Goal: Task Accomplishment & Management: Manage account settings

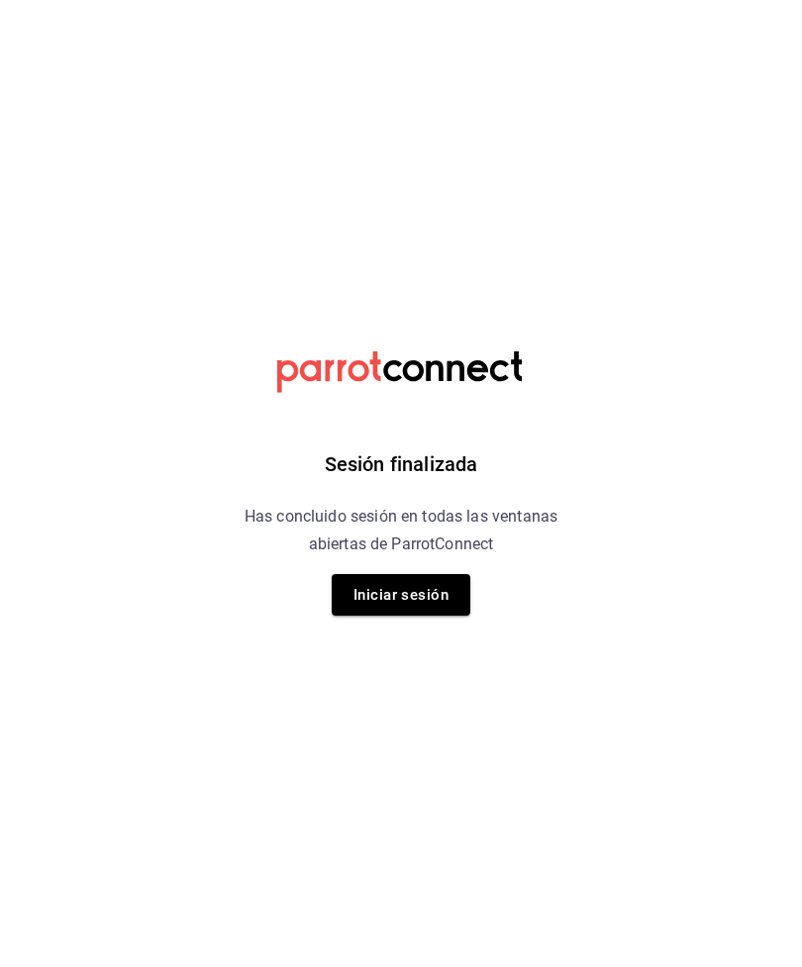
click at [277, 510] on h6 "Has concluido sesión en todas las ventanas abiertas de ParrotConnect" at bounding box center [401, 530] width 362 height 55
click at [338, 488] on div "Sesión finalizada Has concluido sesión en todas las ventanas abiertas de Parrot…" at bounding box center [401, 483] width 500 height 967
click at [536, 502] on div "Sesión finalizada Has concluido sesión en todas las ventanas abiertas de Parrot…" at bounding box center [401, 483] width 500 height 967
click at [439, 595] on button "Iniciar sesión" at bounding box center [401, 595] width 139 height 42
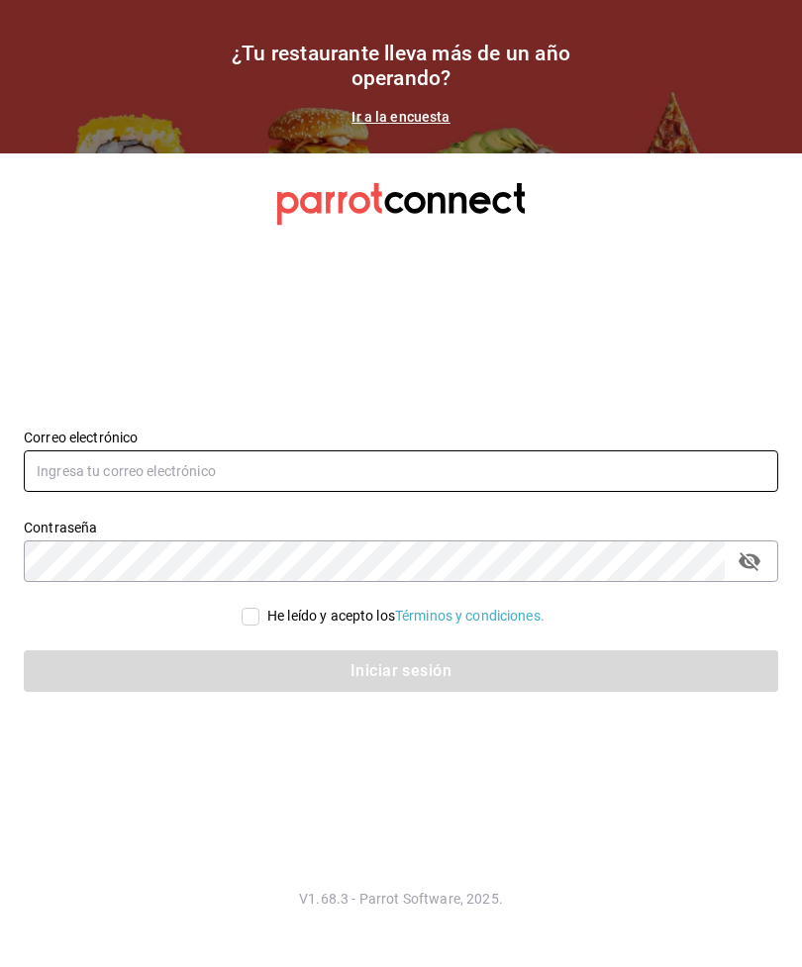
click at [420, 492] on input "text" at bounding box center [401, 471] width 754 height 42
click at [361, 492] on input "text" at bounding box center [401, 471] width 754 height 42
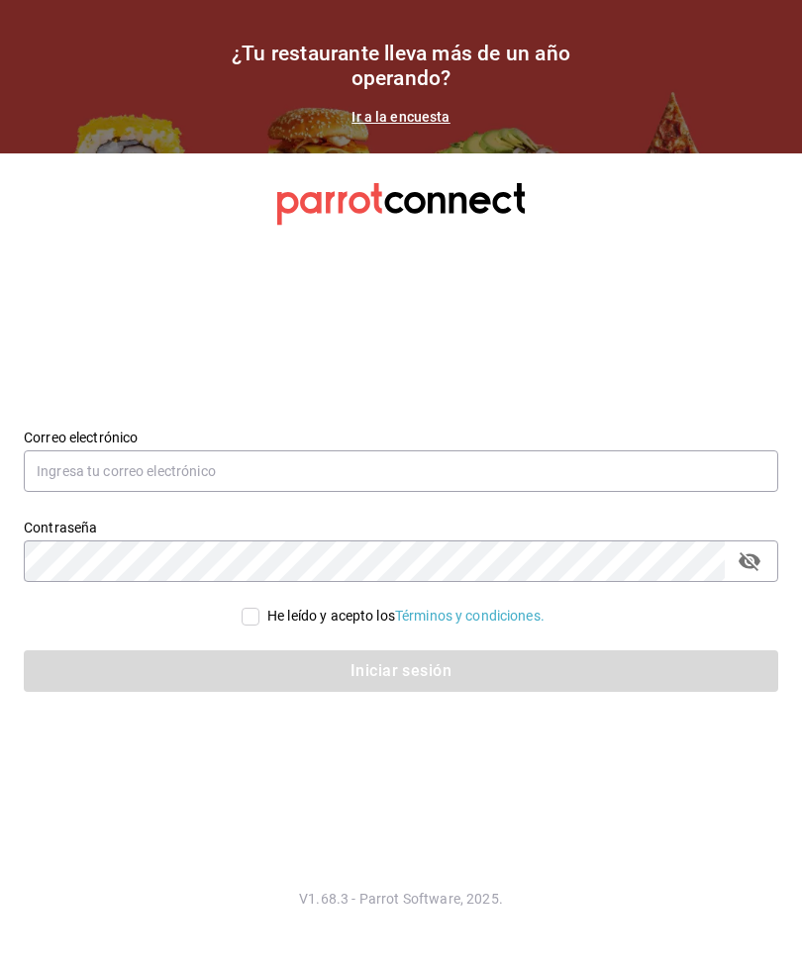
click at [172, 305] on section "Datos incorrectos. Verifica que tu Correo o Contraseña estén bien escritos. Cor…" at bounding box center [401, 560] width 802 height 814
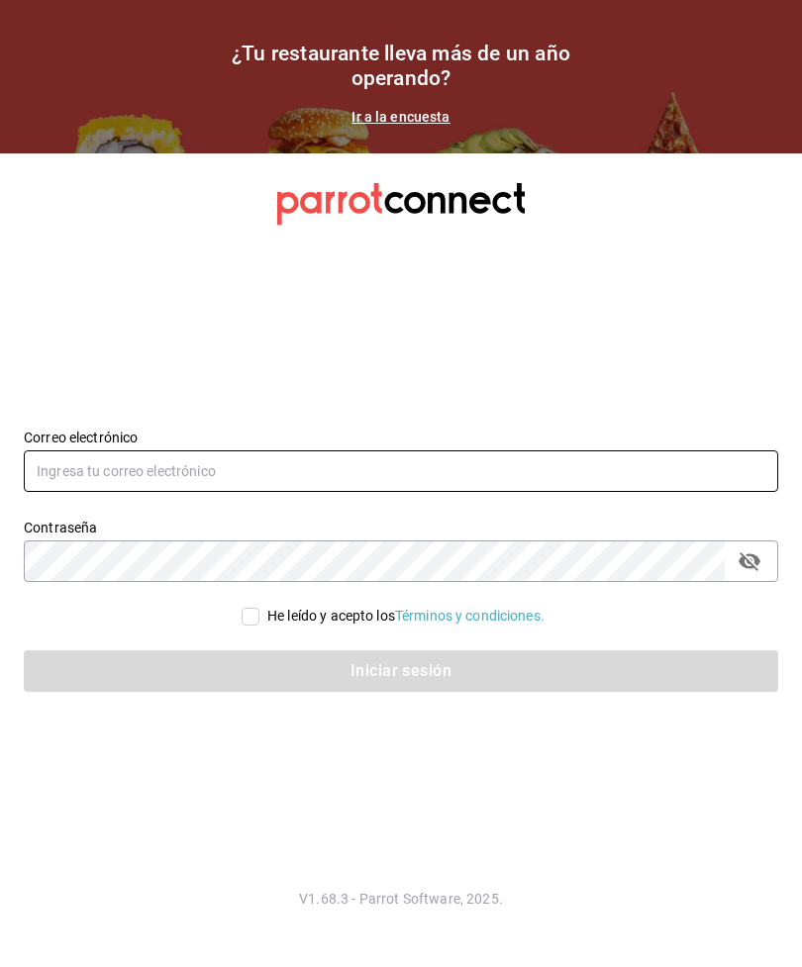
click at [601, 484] on input "text" at bounding box center [401, 471] width 754 height 42
type input "Mutliser"
